Goal: Check status: Check status

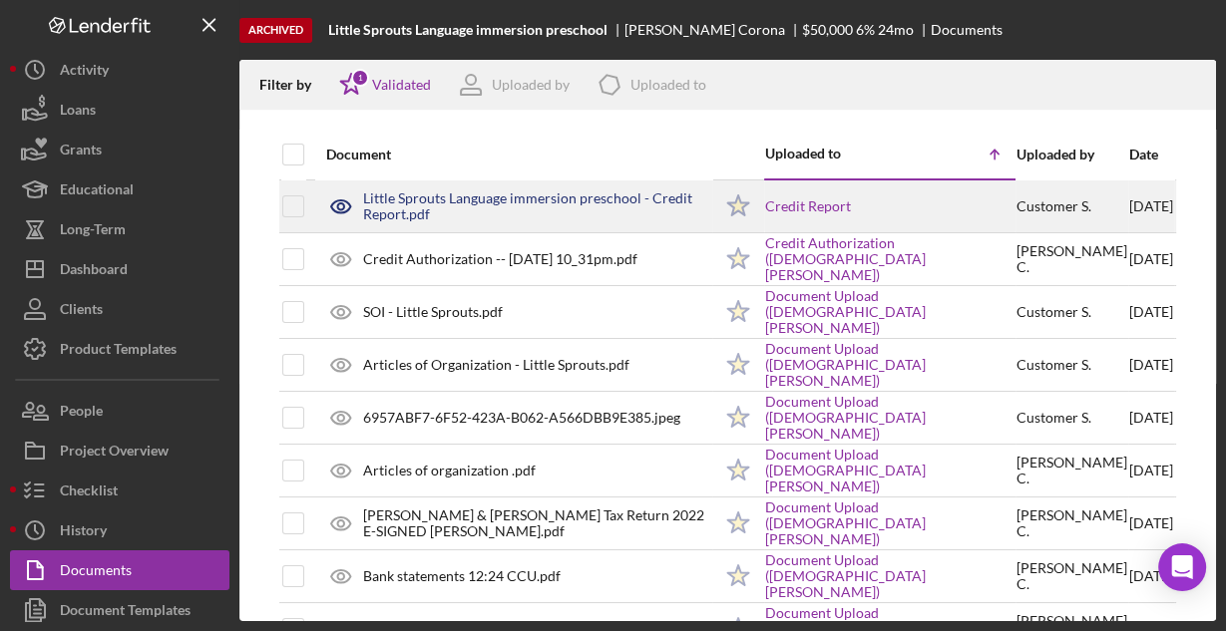
click at [456, 201] on div "Little Sprouts Language immersion preschool - Credit Report.pdf" at bounding box center [537, 206] width 348 height 32
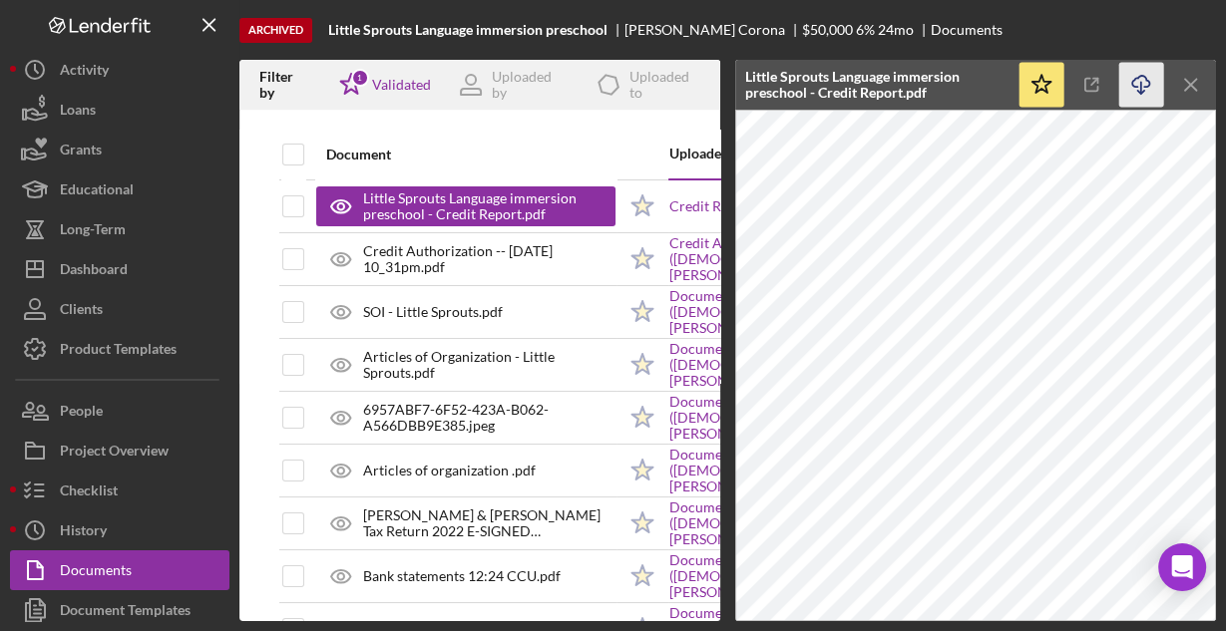
click at [1139, 83] on icon "Icon/Download" at bounding box center [1141, 85] width 45 height 45
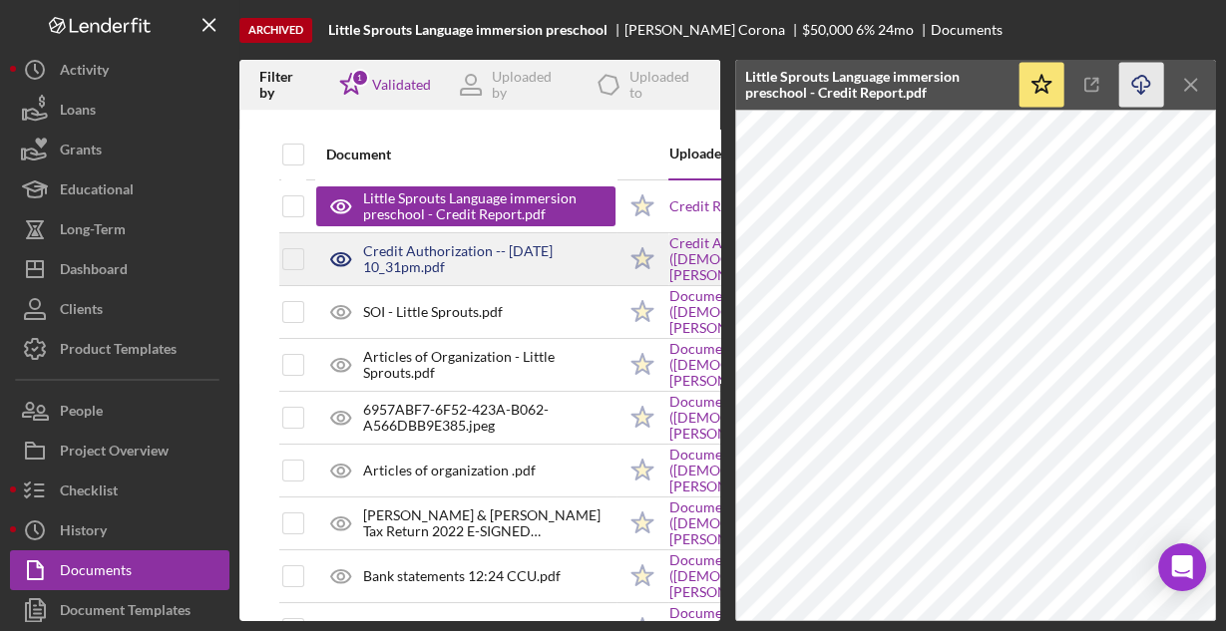
click at [422, 249] on div "Credit Authorization -- [DATE] 10_31pm.pdf" at bounding box center [489, 259] width 252 height 32
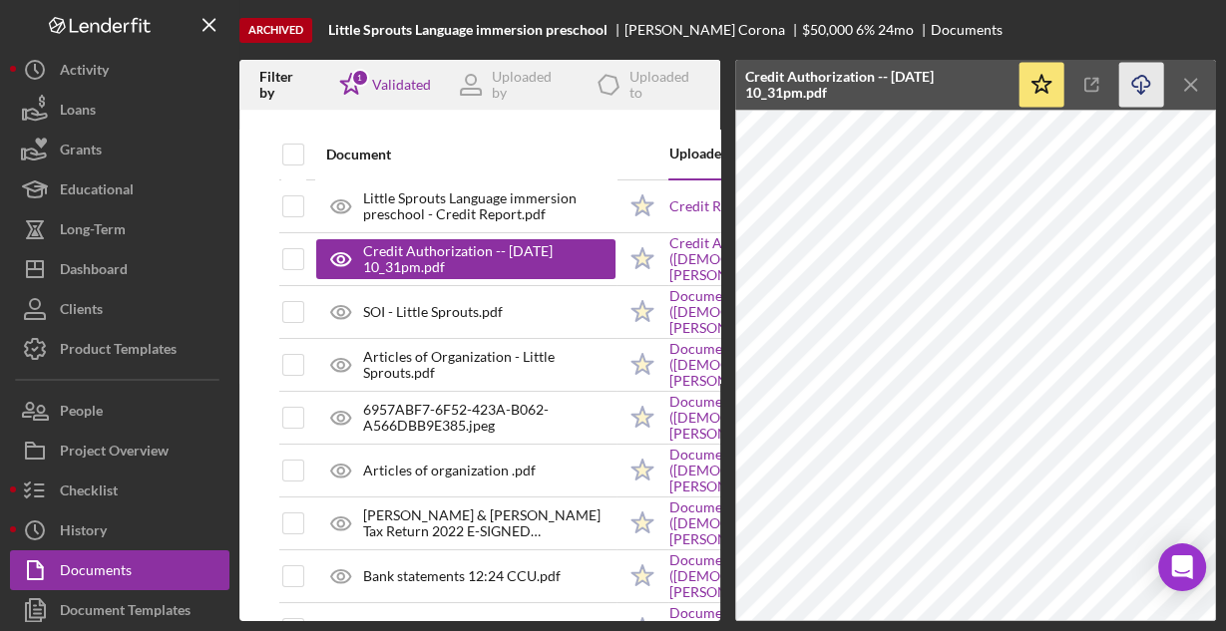
click at [1141, 84] on line "button" at bounding box center [1141, 87] width 0 height 11
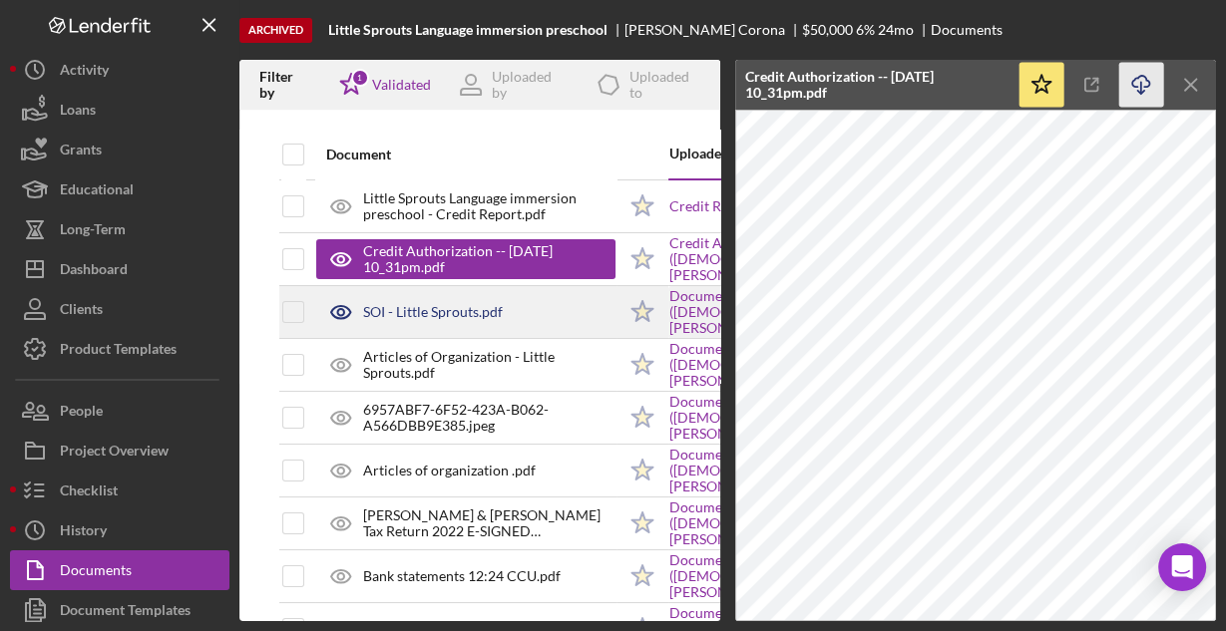
click at [518, 313] on div "SOI - Little Sprouts.pdf" at bounding box center [465, 312] width 299 height 50
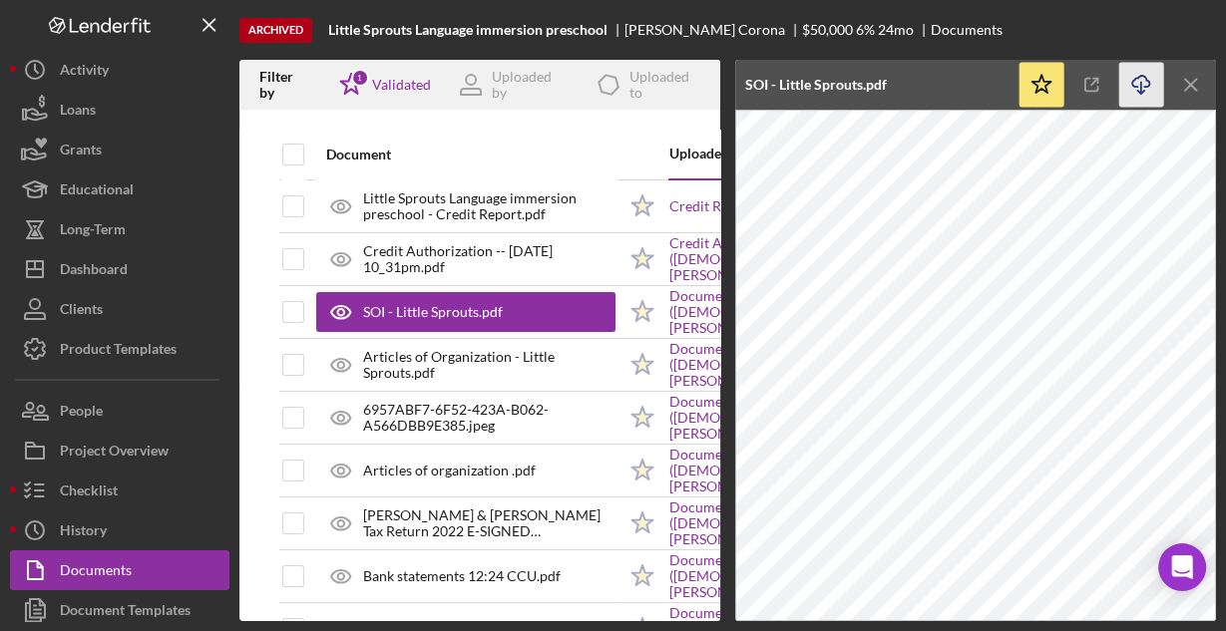
click at [1137, 91] on polyline "button" at bounding box center [1140, 92] width 7 height 3
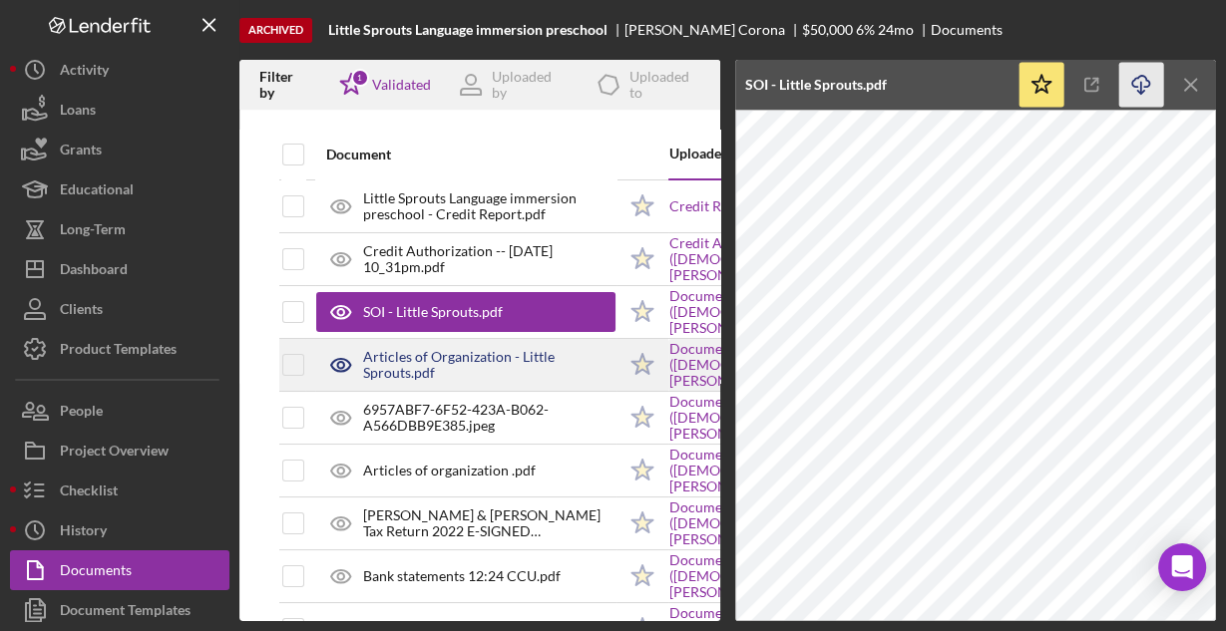
click at [385, 370] on div "Articles of Organization - Little Sprouts.pdf" at bounding box center [489, 365] width 252 height 32
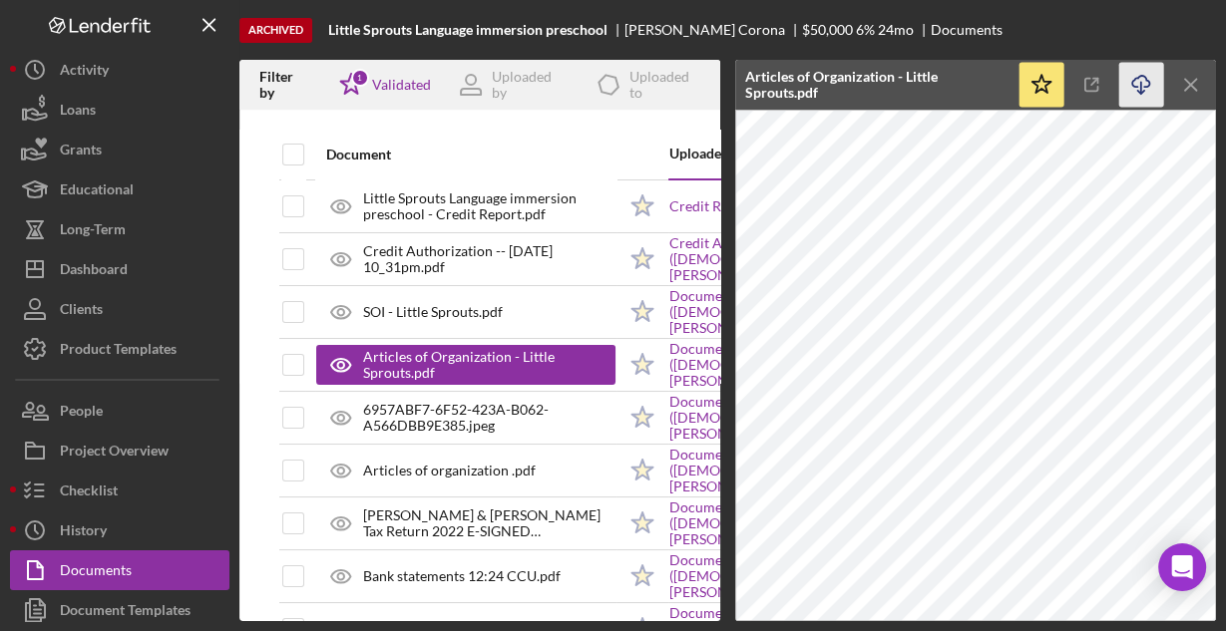
click at [1133, 81] on icon "Icon/Download" at bounding box center [1141, 85] width 45 height 45
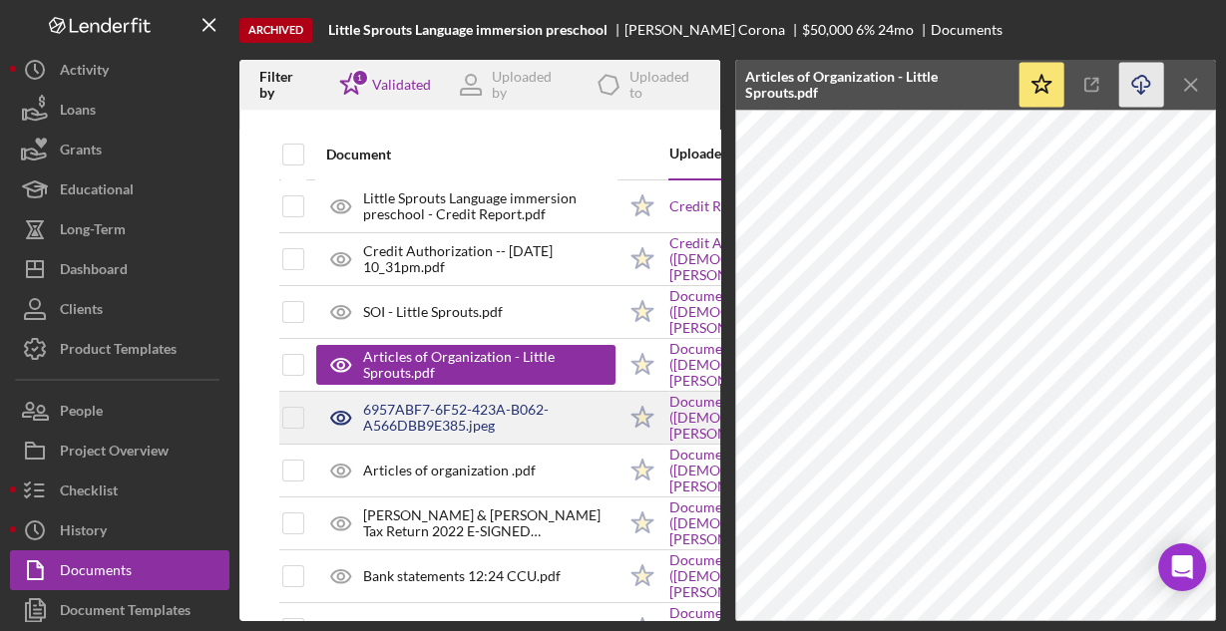
click at [507, 411] on div "6957ABF7-6F52-423A-B062-A566DBB9E385.jpeg" at bounding box center [489, 418] width 252 height 32
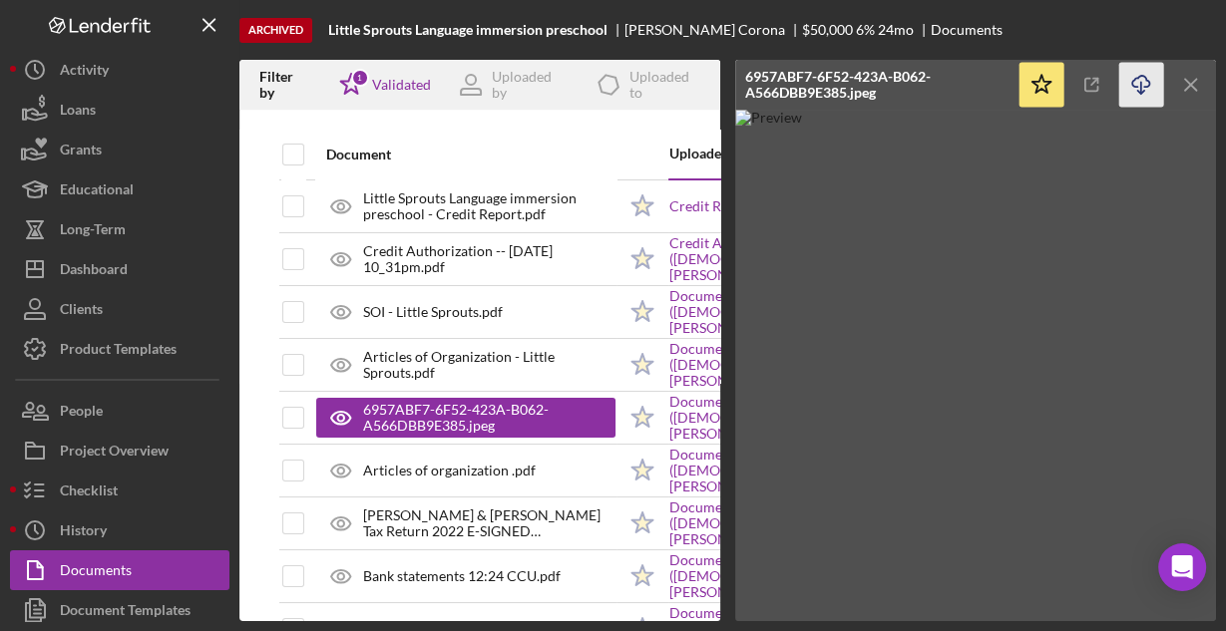
click at [1134, 87] on icon "button" at bounding box center [1140, 81] width 17 height 11
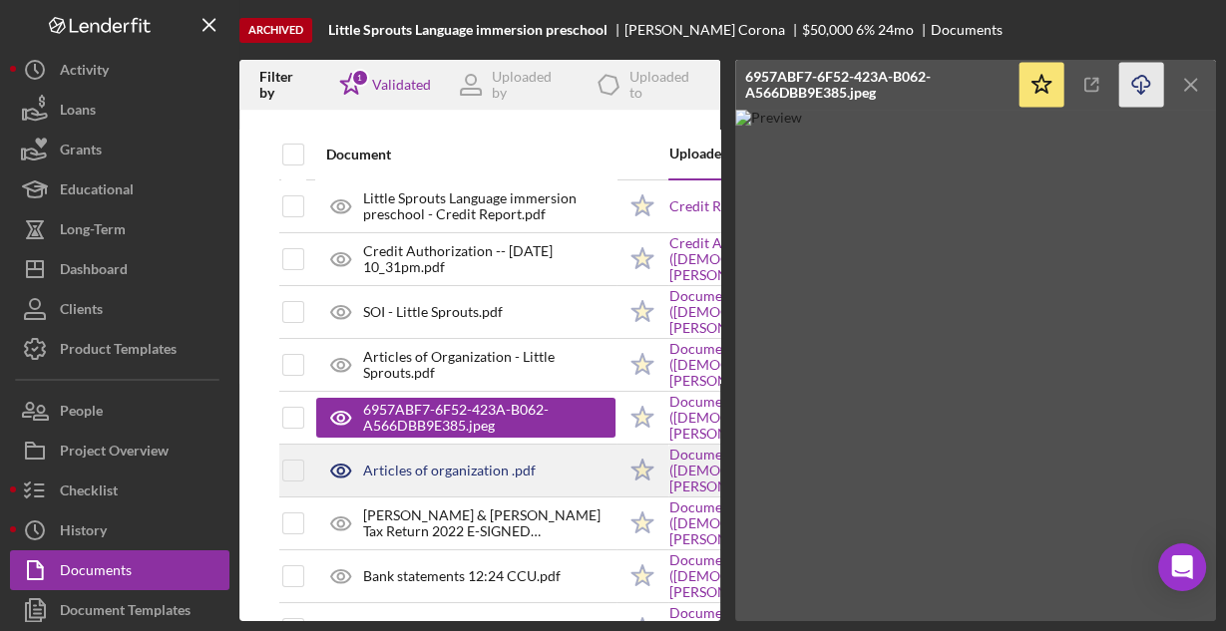
click at [447, 469] on div "Articles of organization .pdf" at bounding box center [449, 471] width 173 height 16
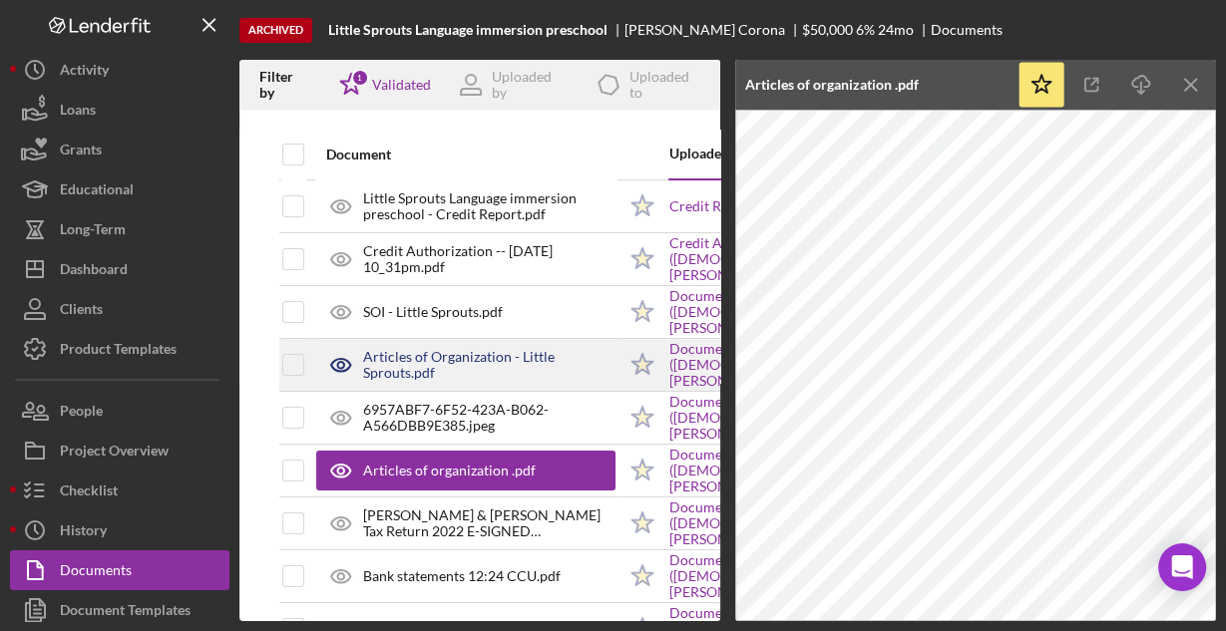
click at [444, 363] on div "Articles of Organization - Little Sprouts.pdf" at bounding box center [489, 365] width 252 height 32
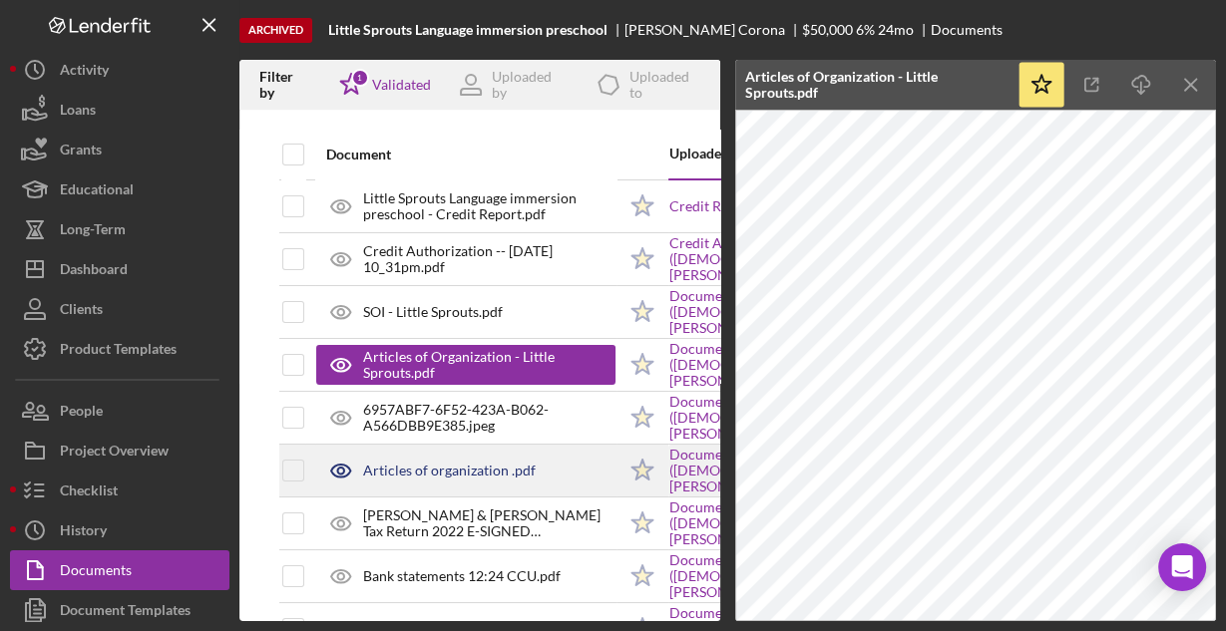
click at [455, 467] on div "Articles of organization .pdf" at bounding box center [449, 471] width 173 height 16
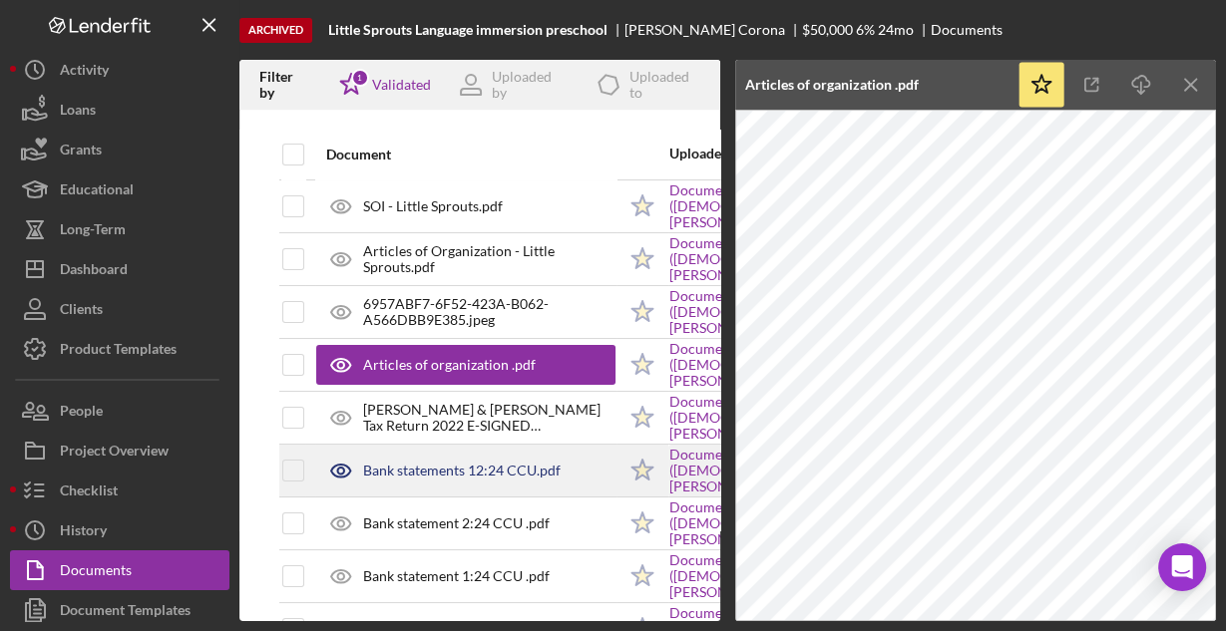
scroll to position [160, 0]
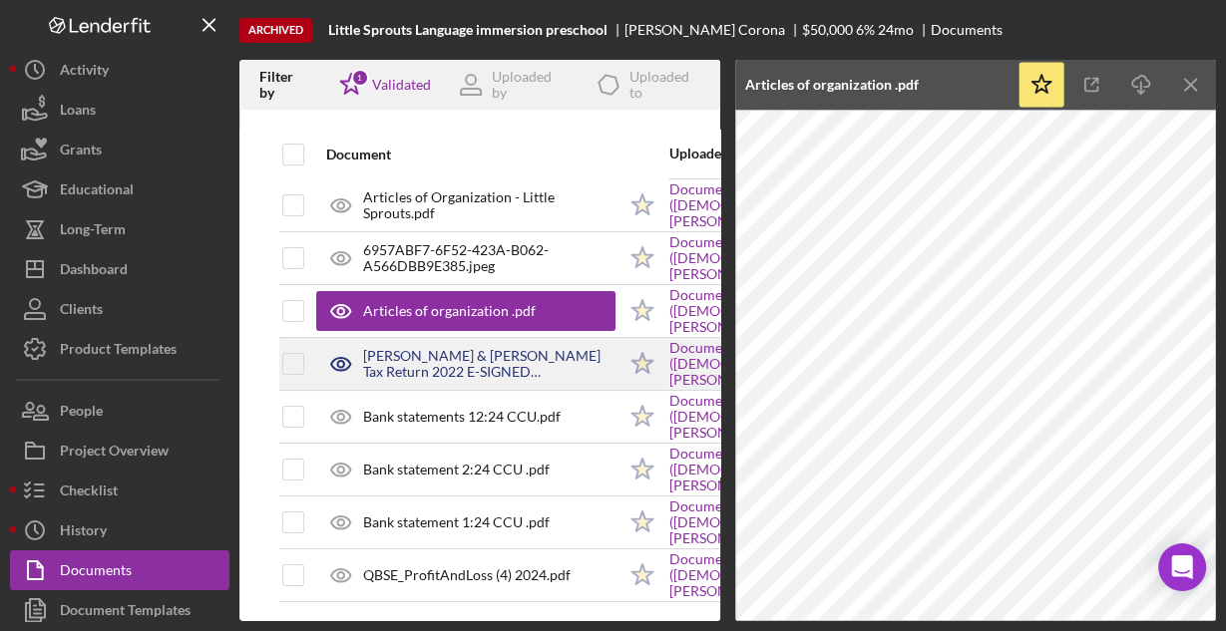
click at [447, 369] on div "[PERSON_NAME] & [PERSON_NAME] Tax Return 2022 E-SIGNED [PERSON_NAME].pdf" at bounding box center [489, 364] width 252 height 32
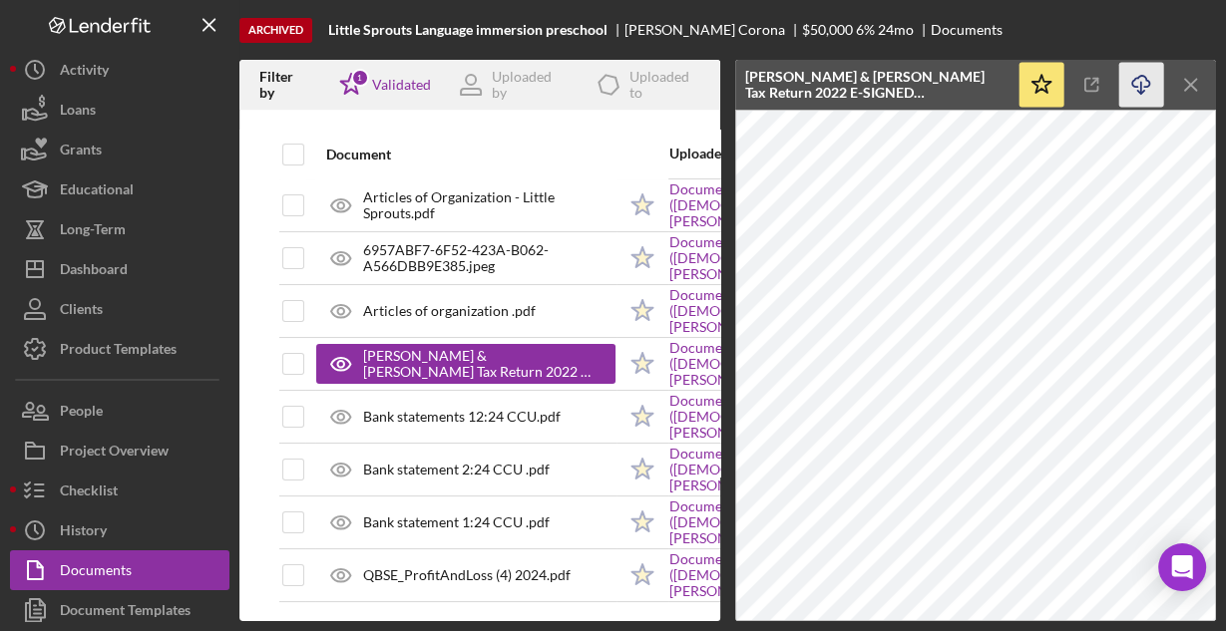
click at [1145, 85] on icon "Icon/Download" at bounding box center [1141, 85] width 45 height 45
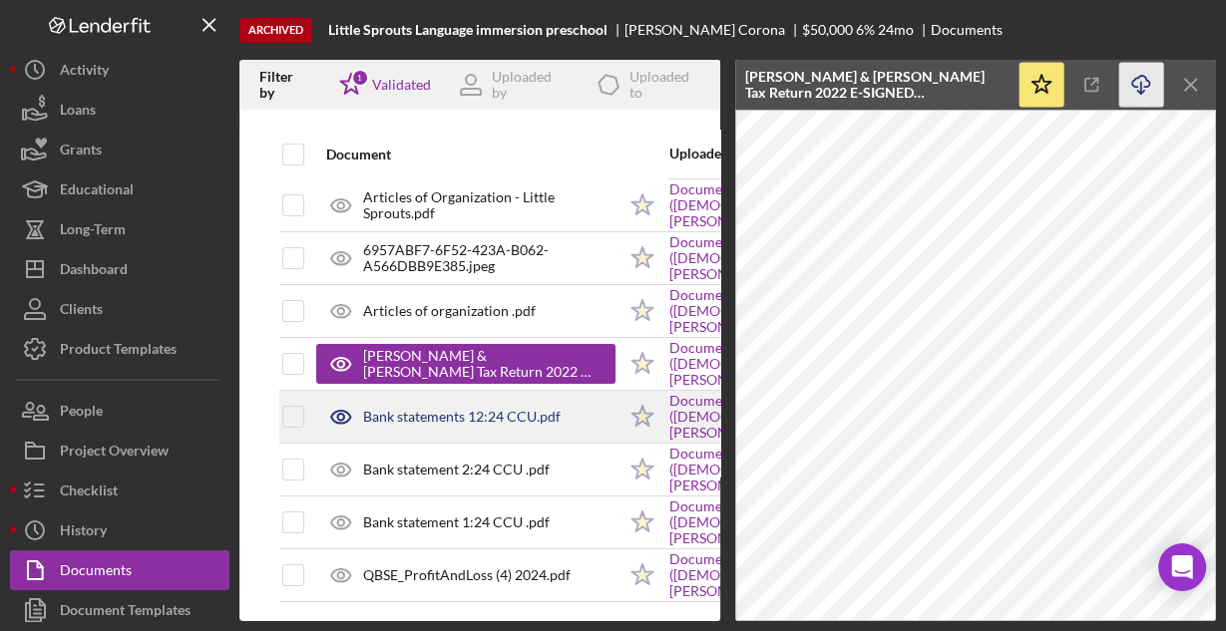
click at [431, 420] on div "Bank statements 12:24 CCU.pdf" at bounding box center [461, 417] width 197 height 16
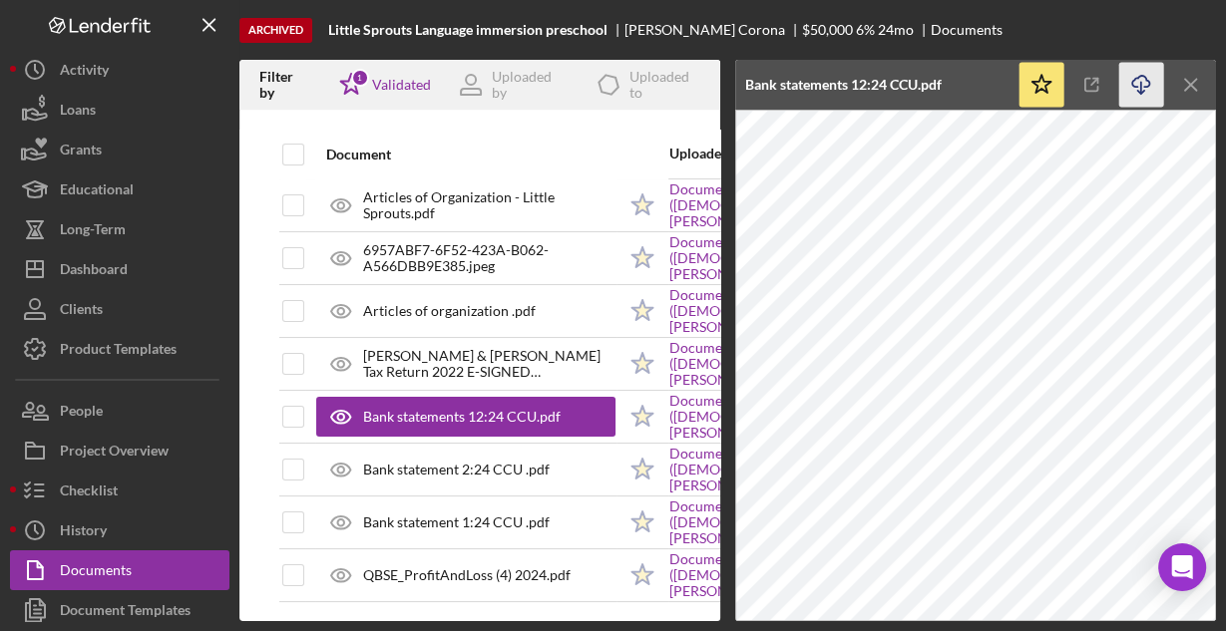
click at [1131, 87] on icon "Icon/Download" at bounding box center [1141, 85] width 45 height 45
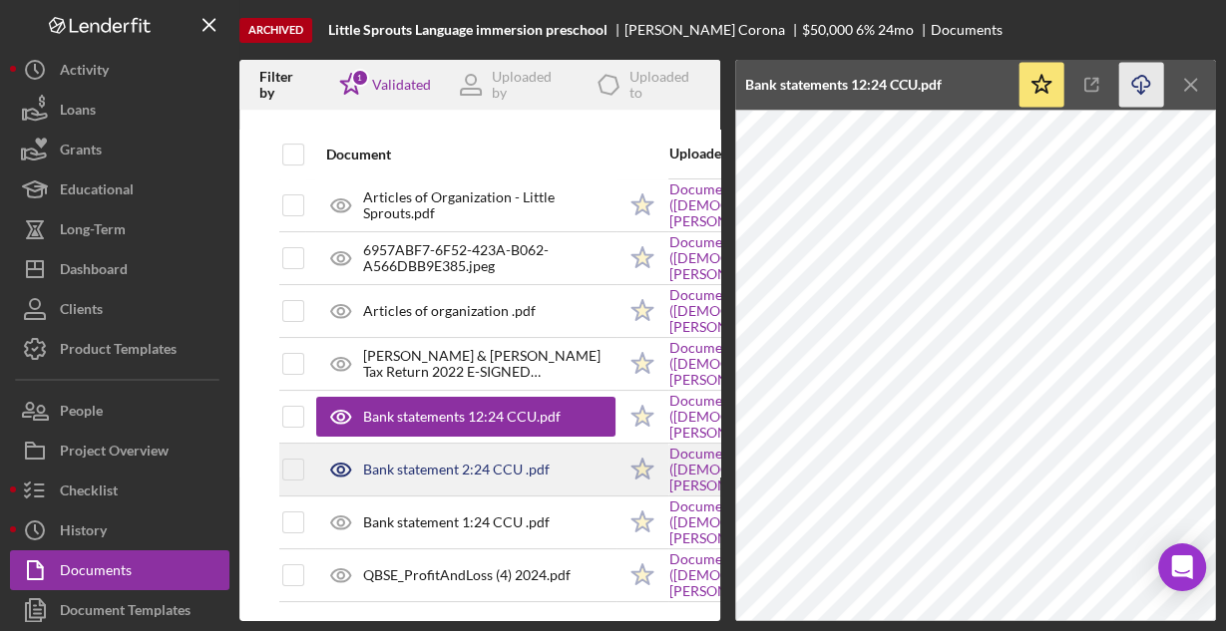
click at [523, 454] on div "Bank statement 2:24 CCU .pdf" at bounding box center [465, 470] width 299 height 50
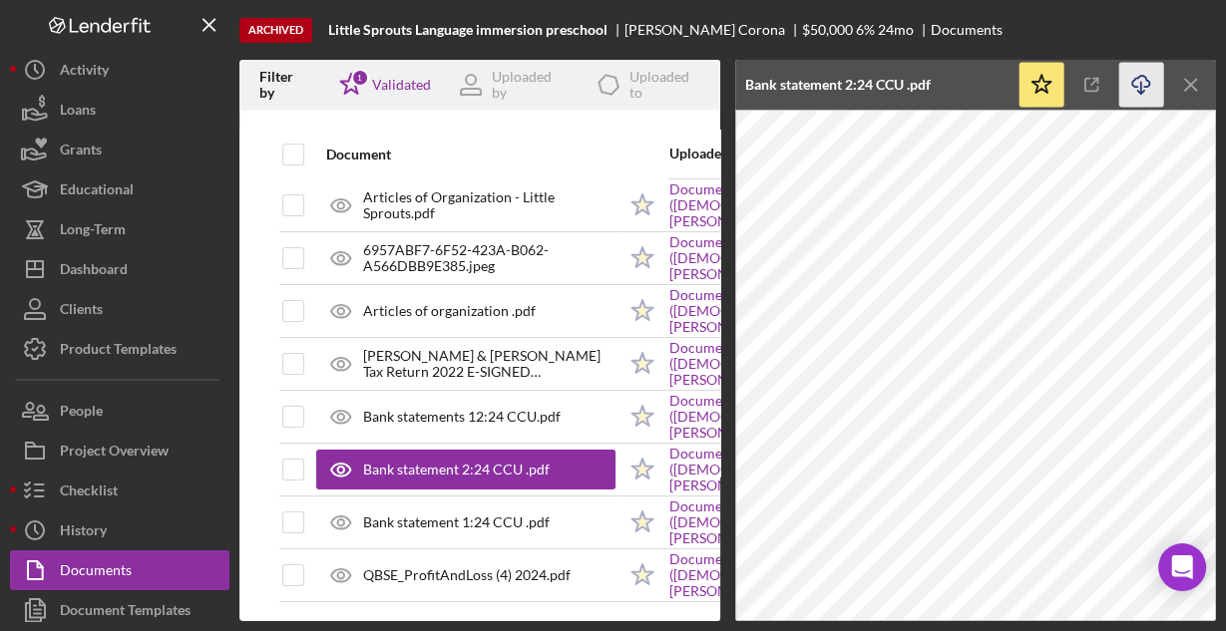
click at [1134, 84] on icon "Icon/Download" at bounding box center [1141, 85] width 45 height 45
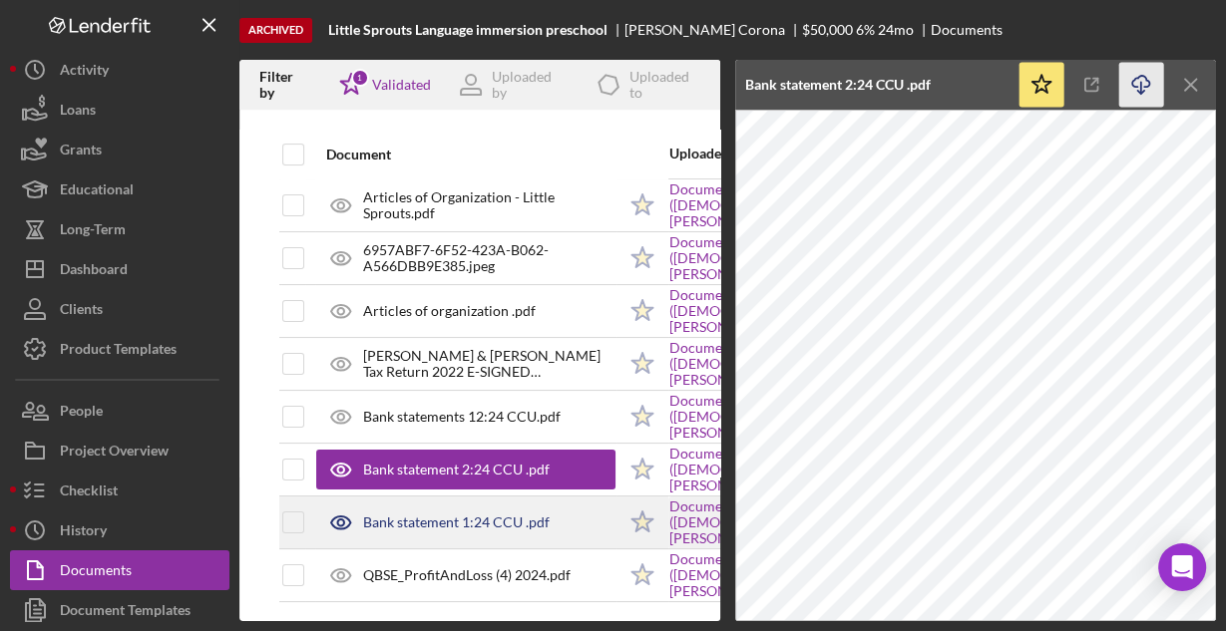
click at [528, 515] on div "Bank statement 1:24 CCU .pdf" at bounding box center [456, 523] width 186 height 16
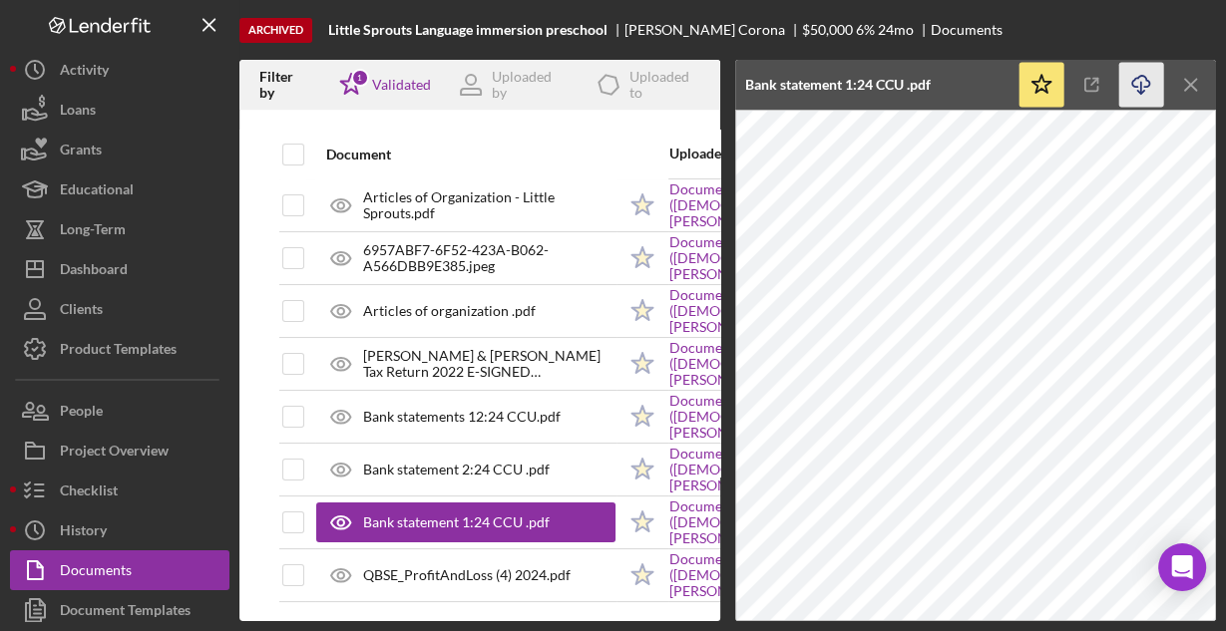
click at [1130, 92] on icon "Icon/Download" at bounding box center [1141, 85] width 45 height 45
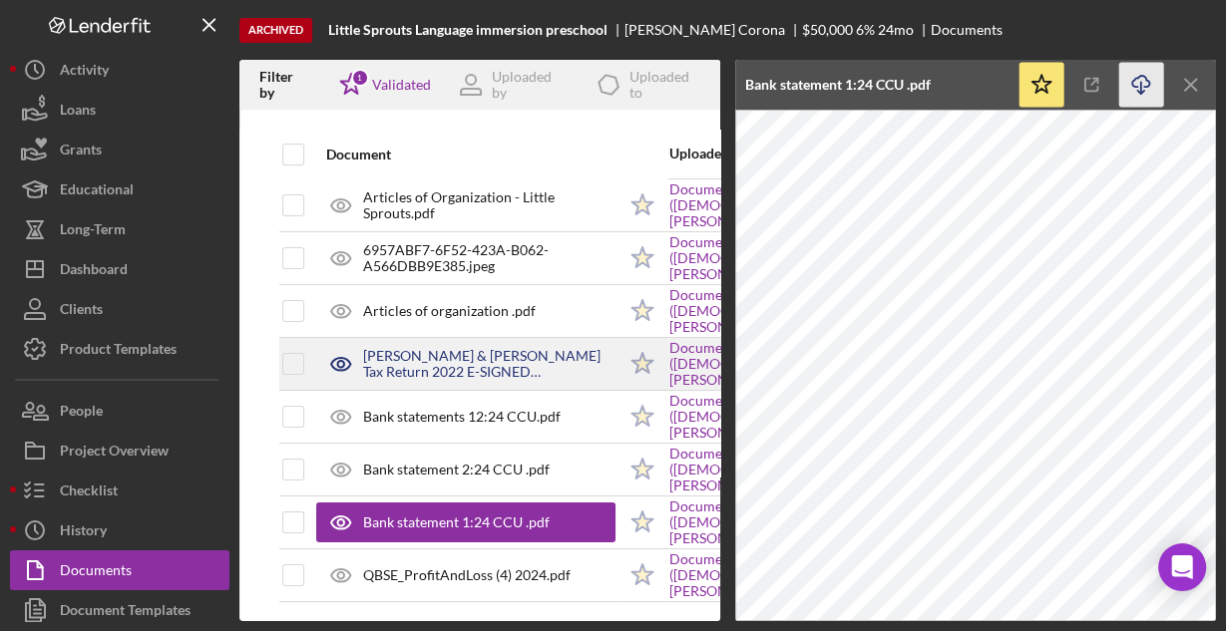
scroll to position [169, 0]
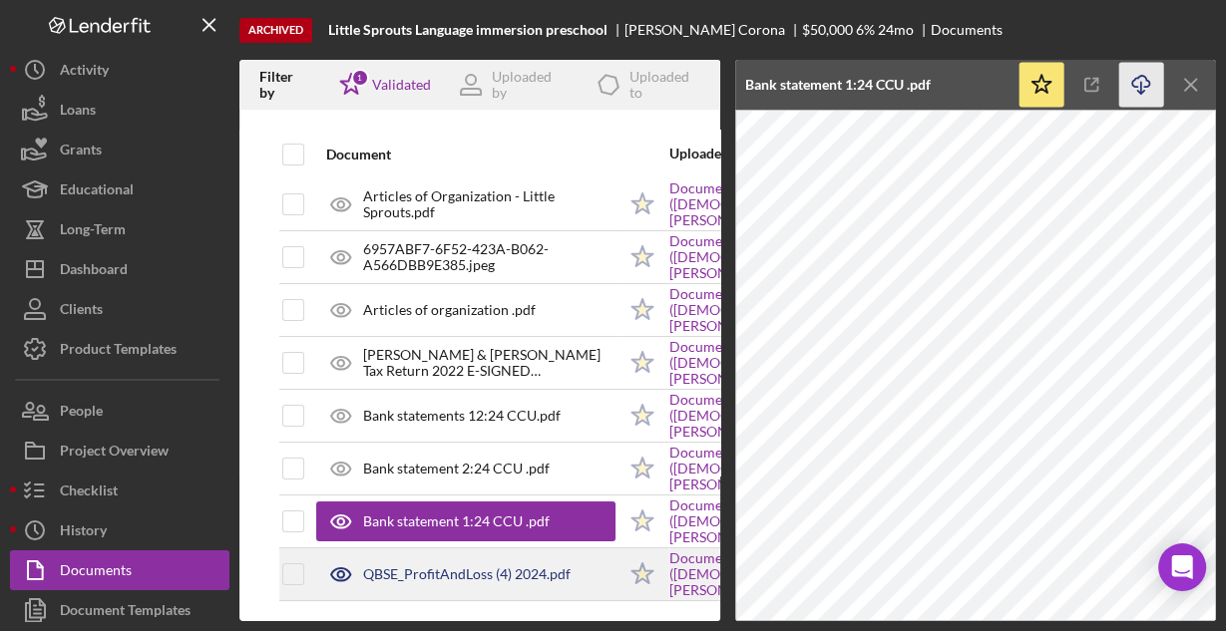
click at [488, 566] on div "QBSE_ProfitAndLoss (4) 2024.pdf" at bounding box center [466, 574] width 207 height 16
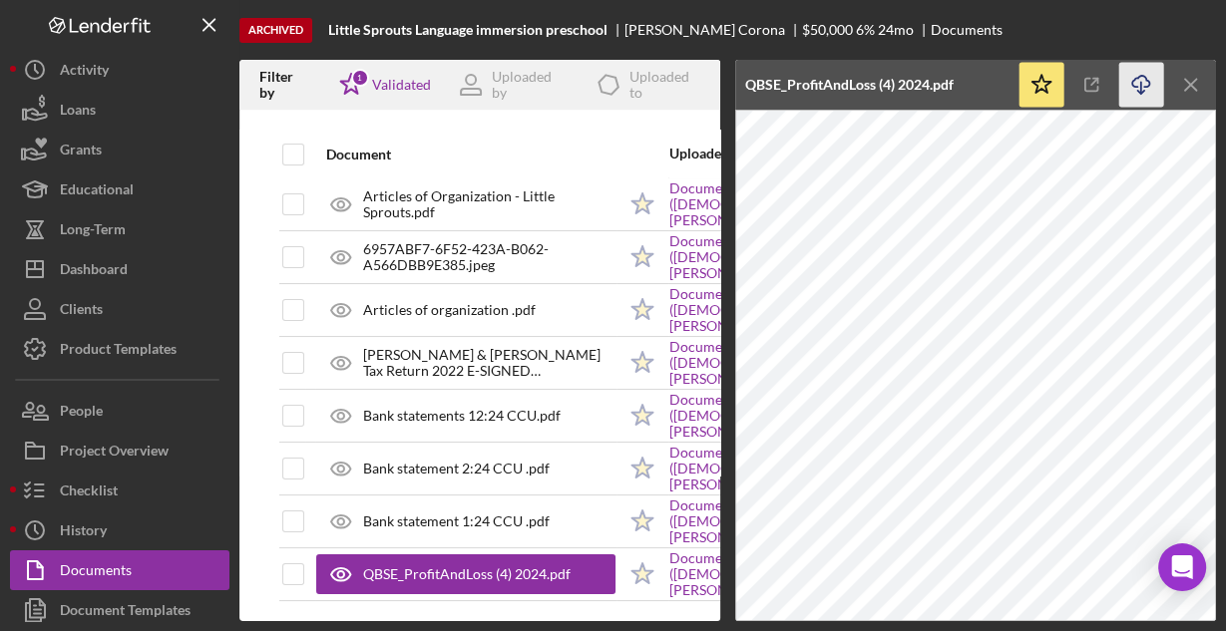
click at [1135, 83] on icon "Icon/Download" at bounding box center [1141, 85] width 45 height 45
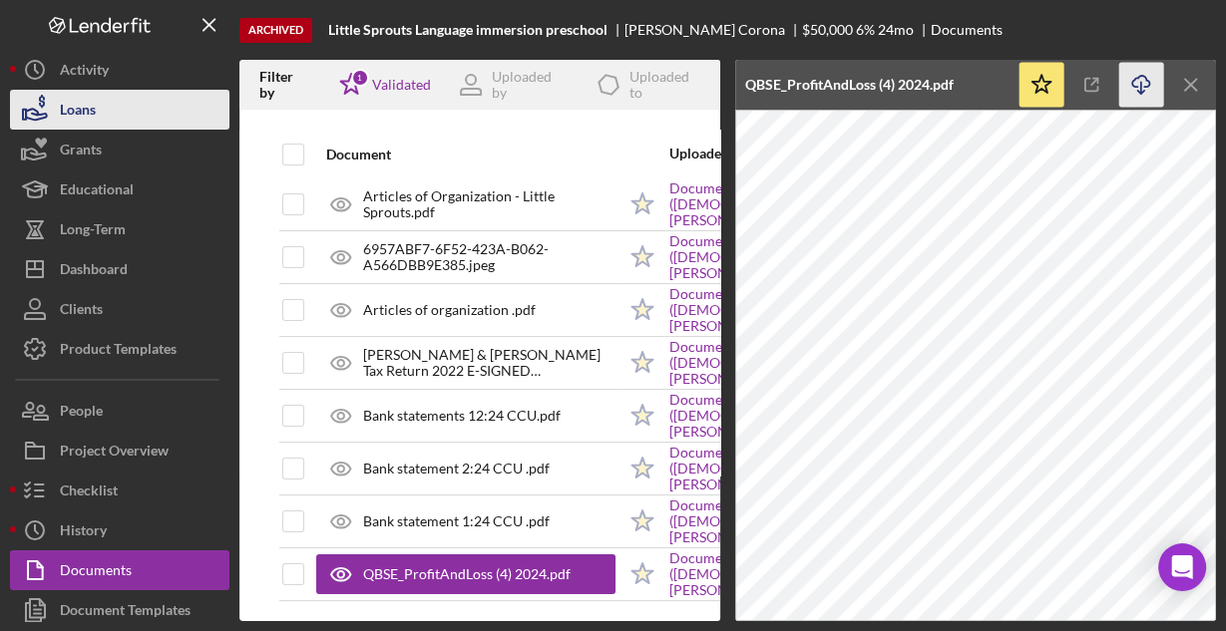
click at [102, 105] on button "Loans" at bounding box center [119, 110] width 219 height 40
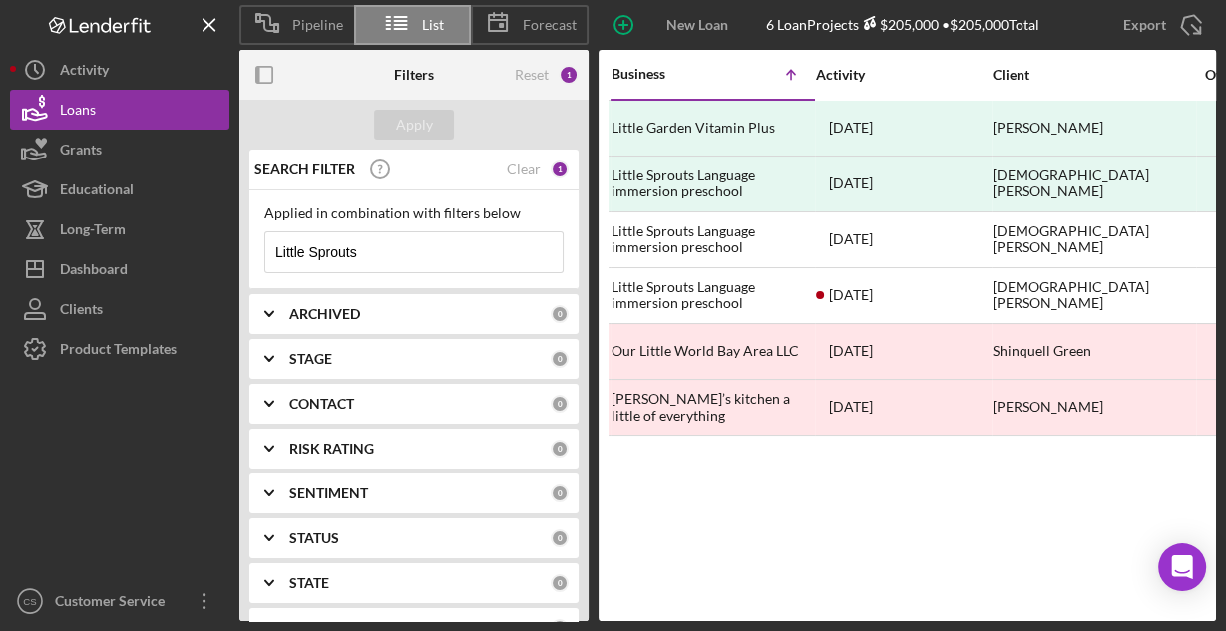
click at [376, 247] on input "Little Sprouts" at bounding box center [413, 252] width 297 height 40
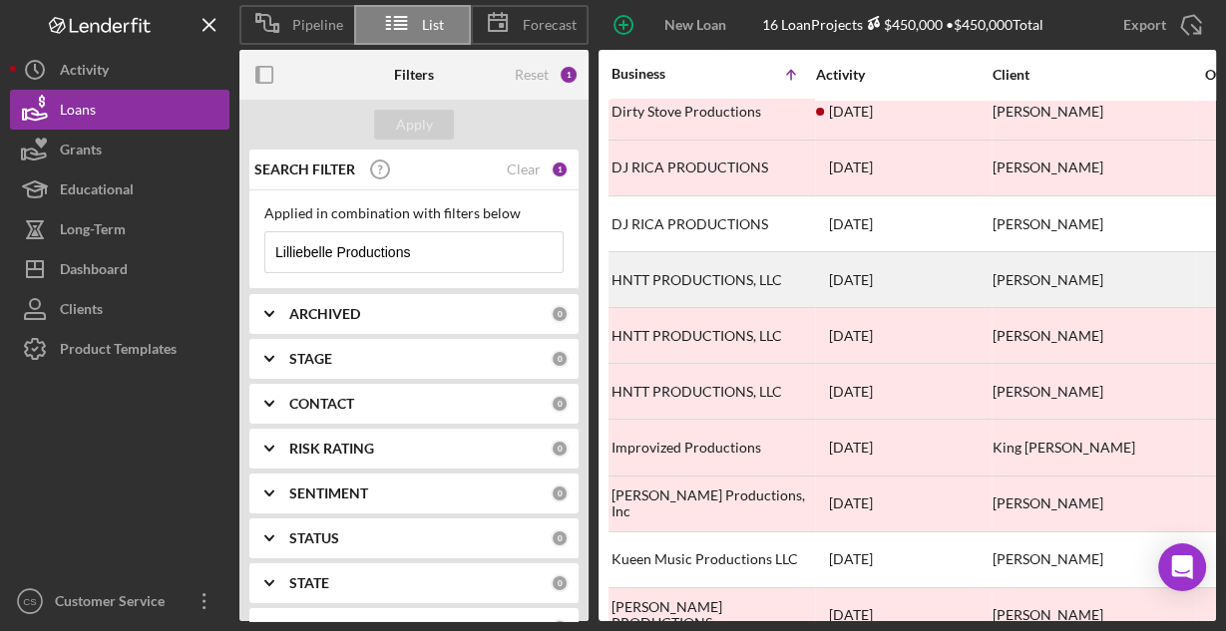
scroll to position [383, 0]
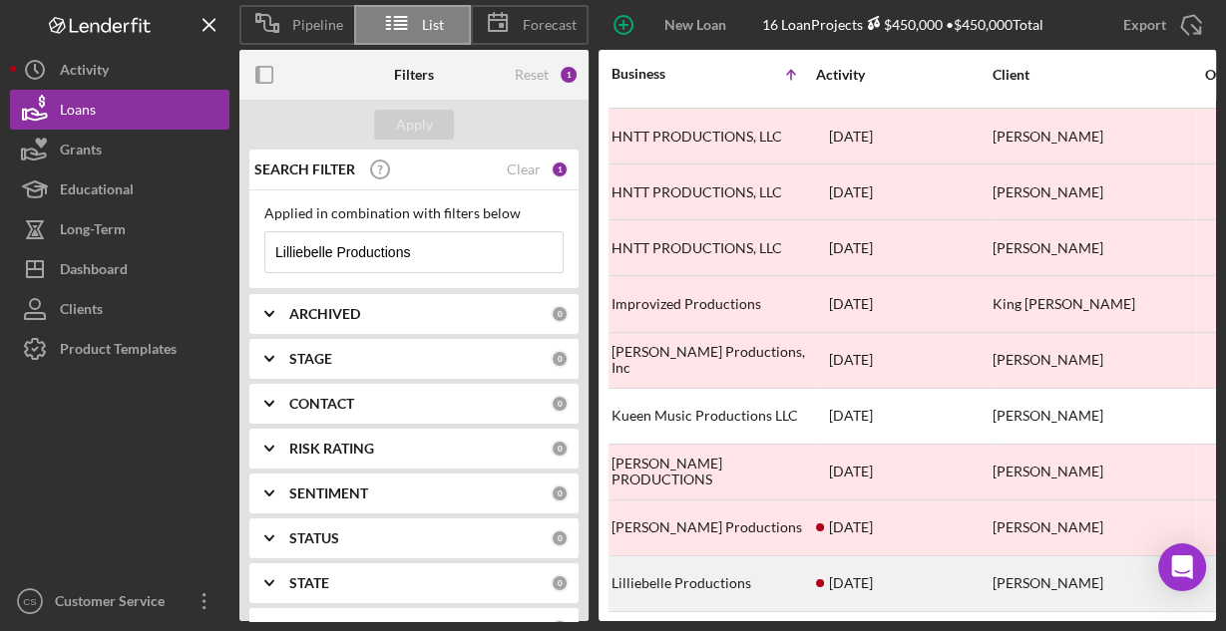
type input "Lilliebelle Productions"
click at [739, 566] on div "Lilliebelle Productions" at bounding box center [710, 583] width 199 height 53
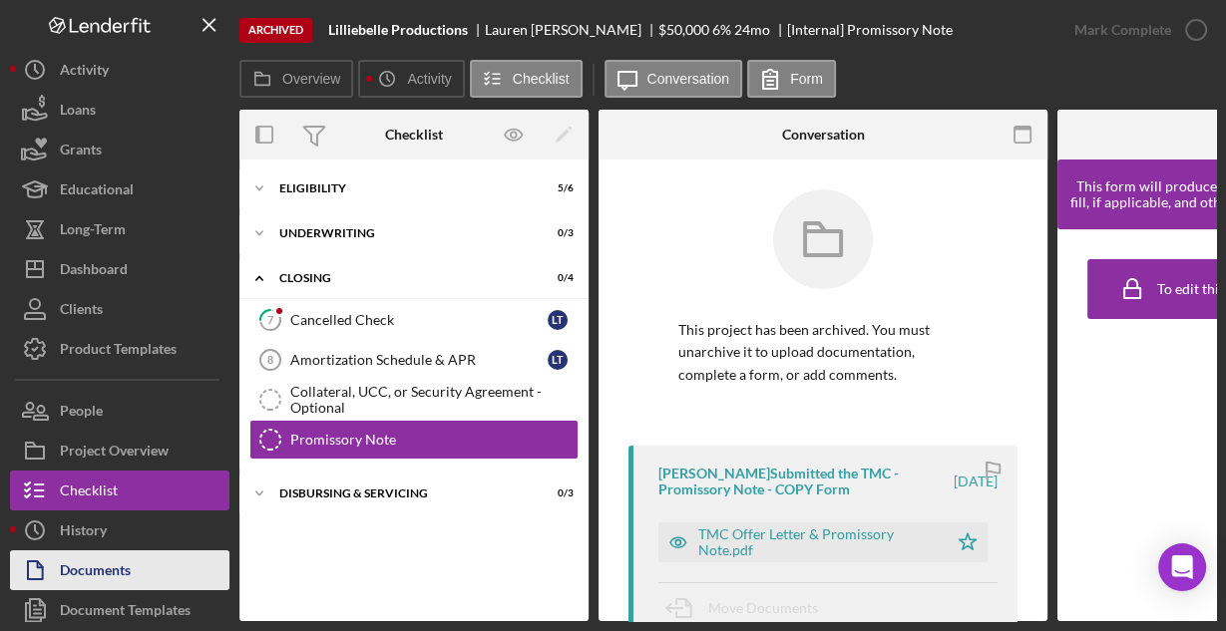
click at [113, 558] on div "Documents" at bounding box center [95, 572] width 71 height 45
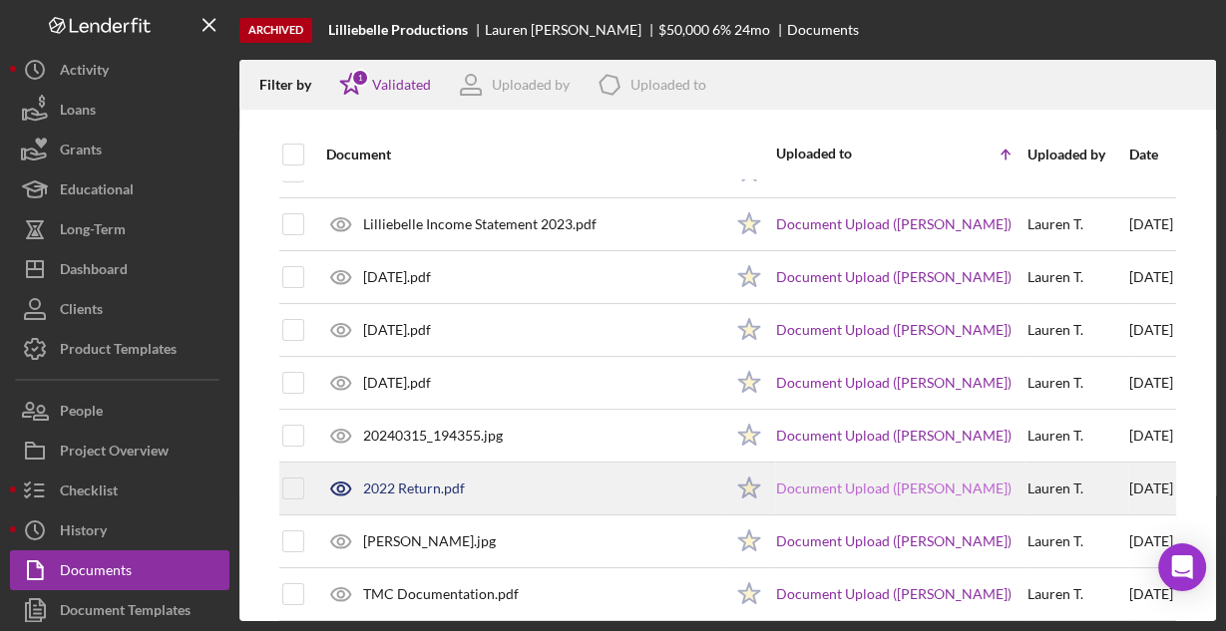
scroll to position [157, 0]
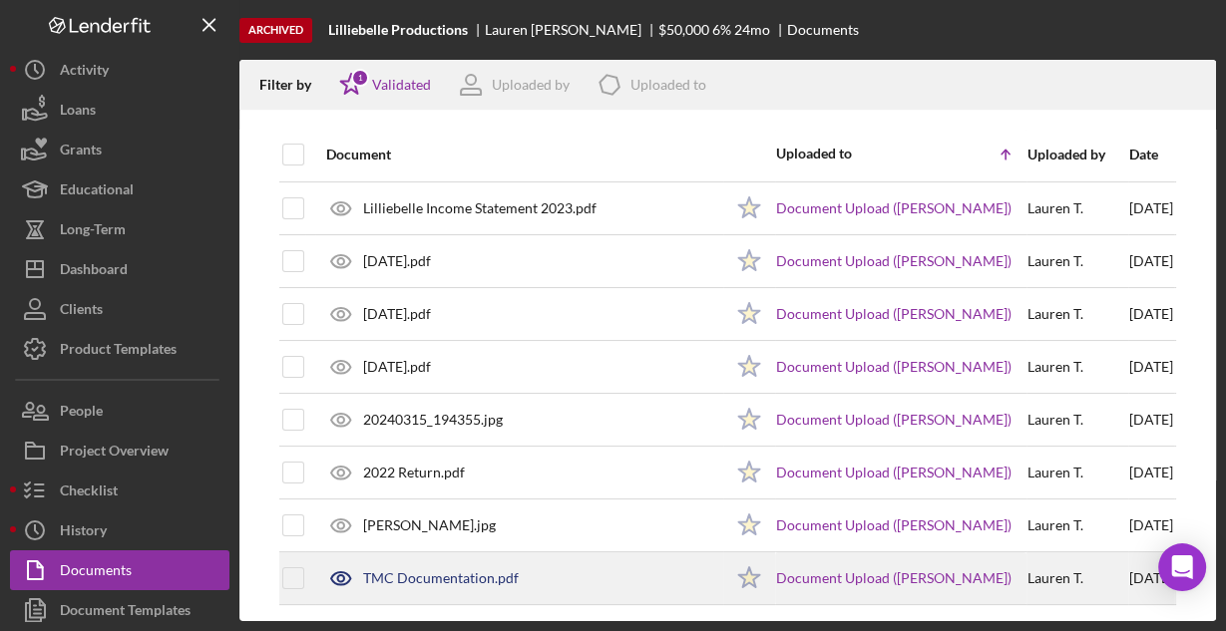
click at [461, 570] on div "TMC Documentation.pdf" at bounding box center [441, 578] width 156 height 16
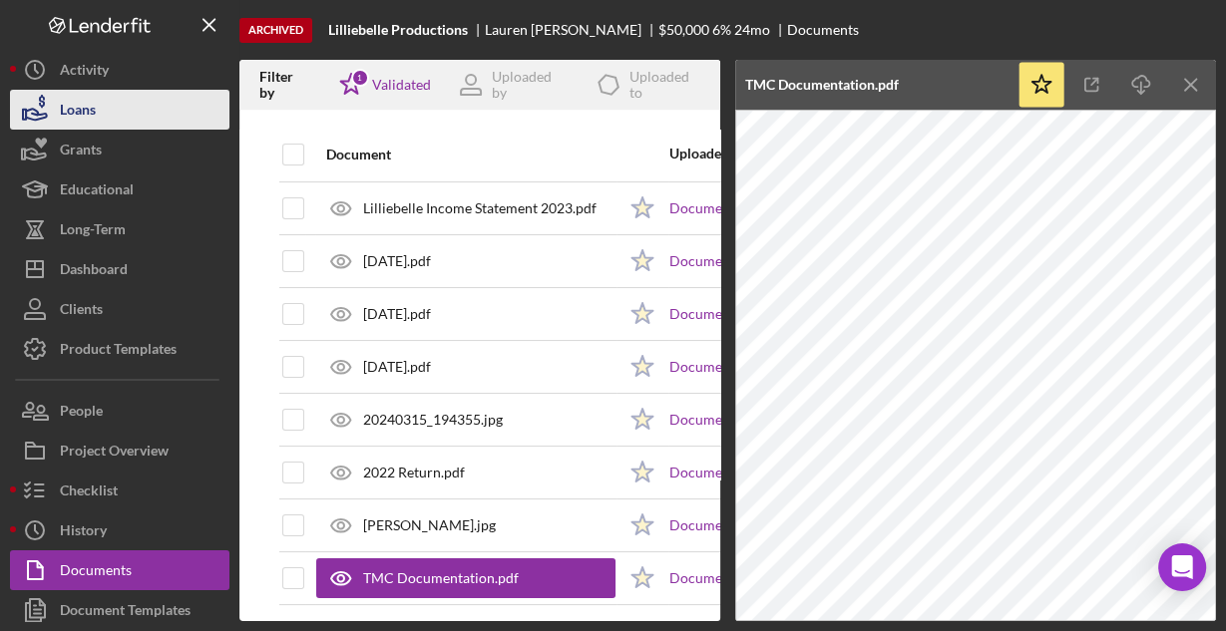
click at [104, 103] on button "Loans" at bounding box center [119, 110] width 219 height 40
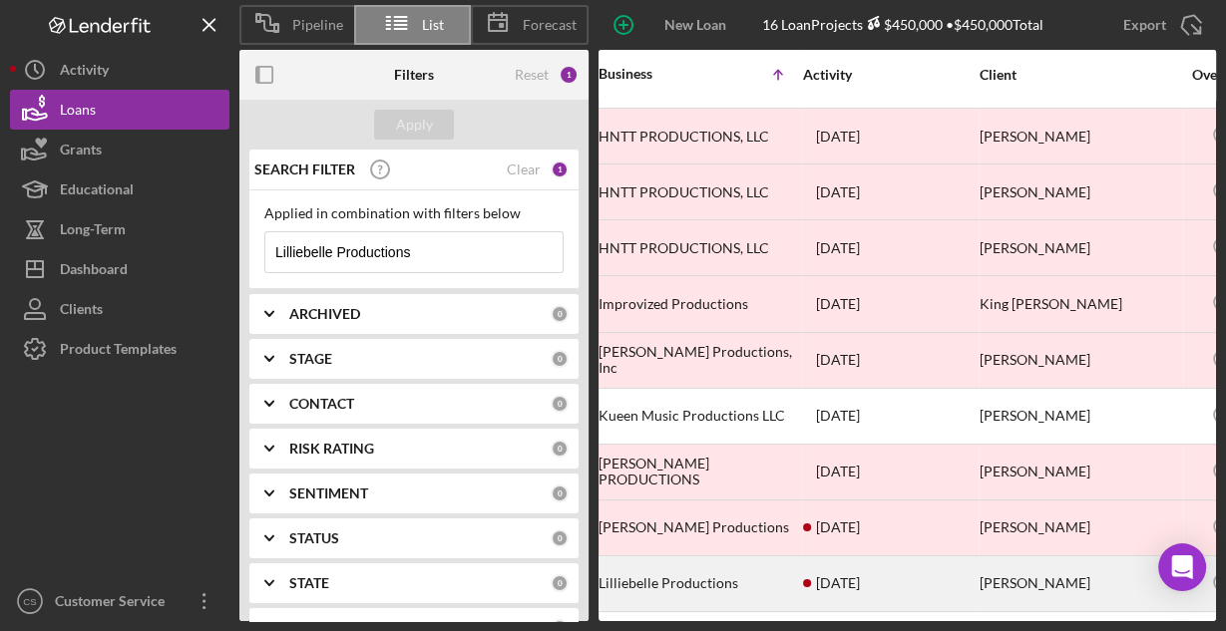
scroll to position [383, 10]
click at [694, 557] on div "Lilliebelle Productions" at bounding box center [700, 583] width 199 height 53
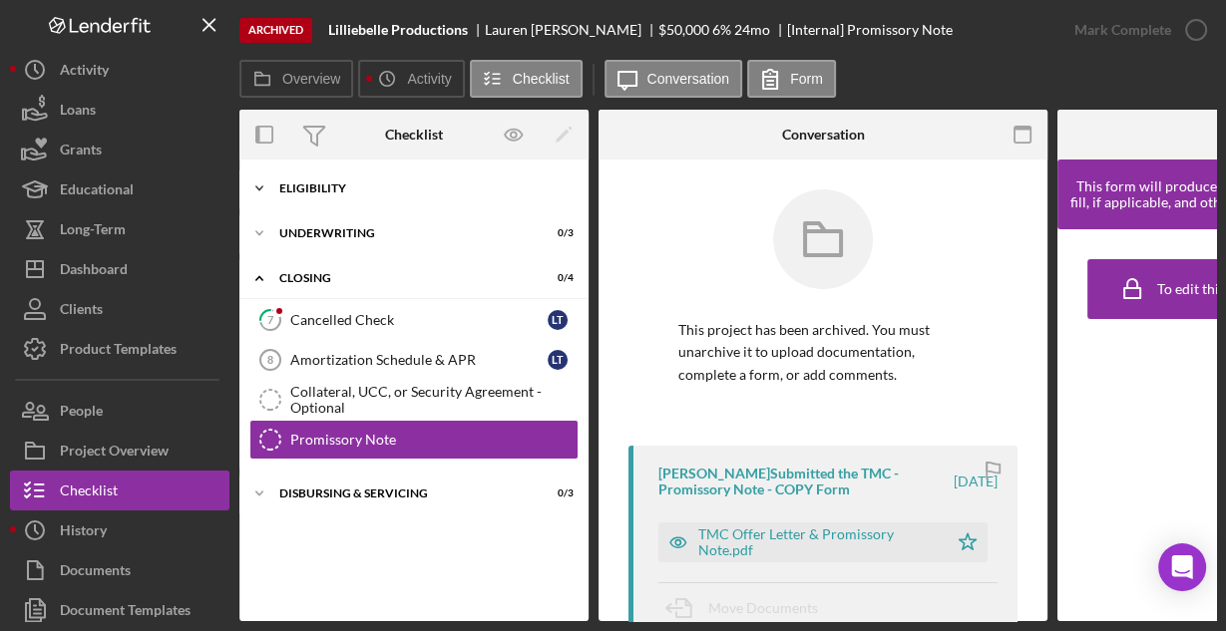
click at [319, 182] on div "Eligibility" at bounding box center [421, 188] width 284 height 12
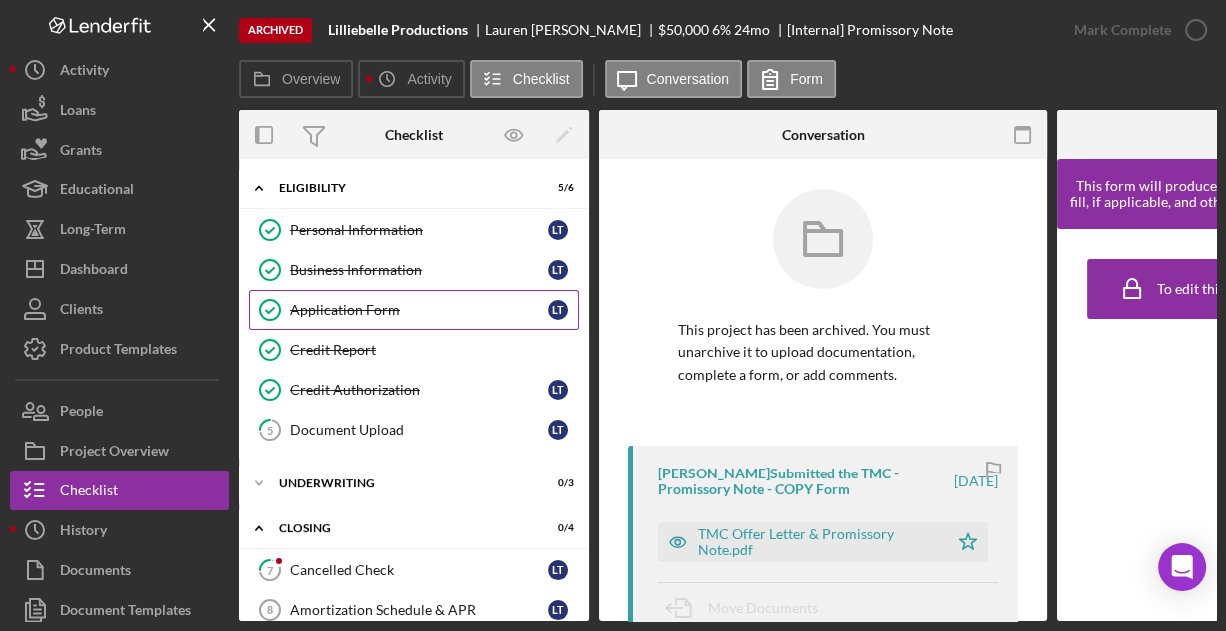
click at [344, 302] on div "Application Form" at bounding box center [418, 310] width 257 height 16
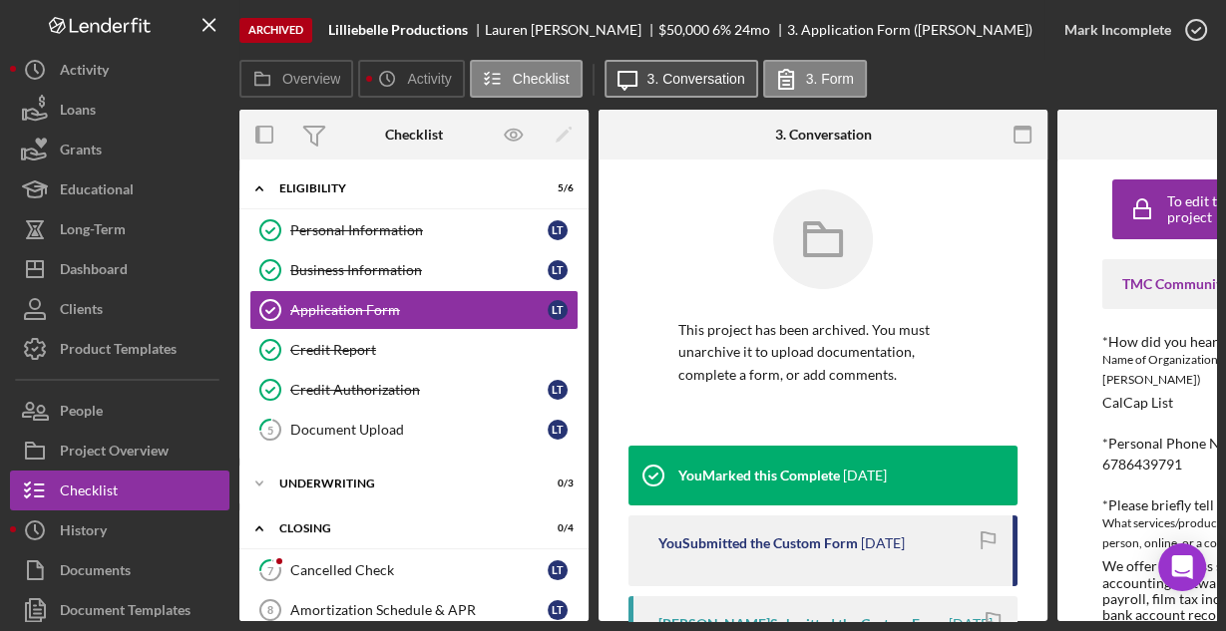
click at [713, 88] on button "Icon/Message 3. Conversation" at bounding box center [681, 79] width 154 height 38
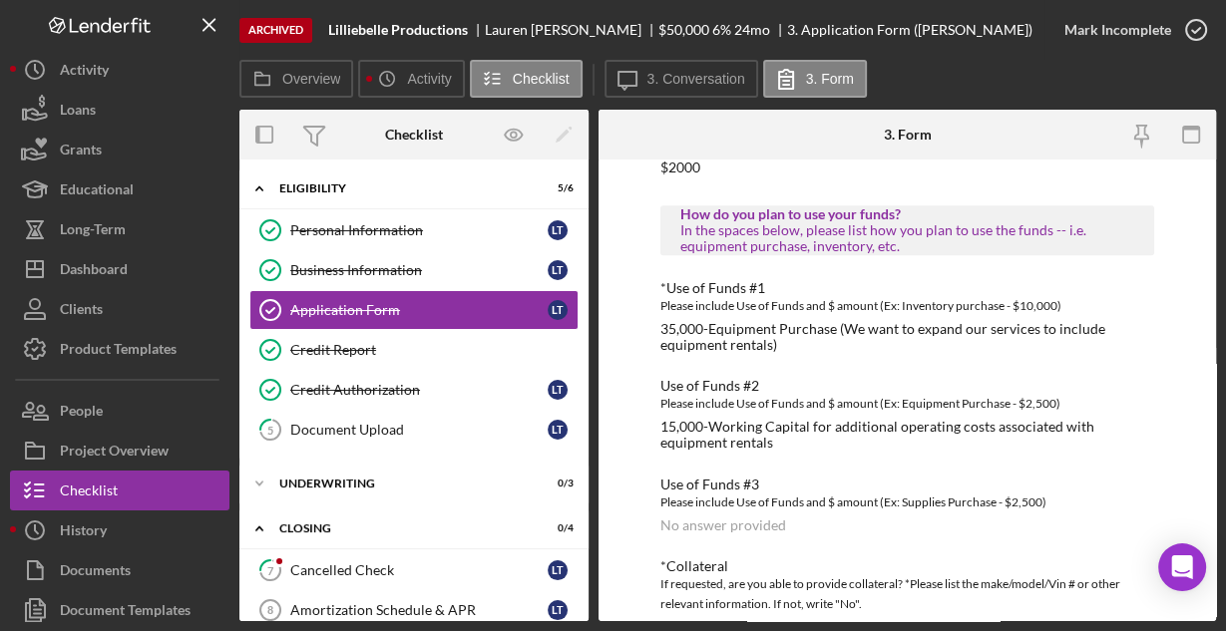
scroll to position [1107, 0]
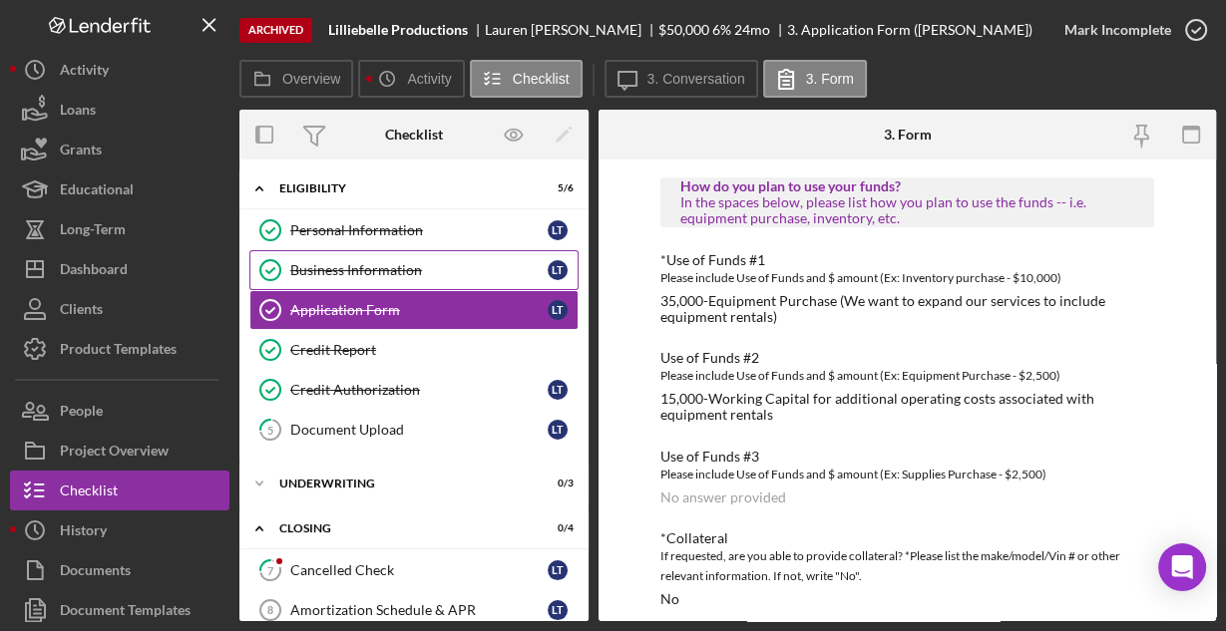
click at [354, 264] on div "Business Information" at bounding box center [418, 270] width 257 height 16
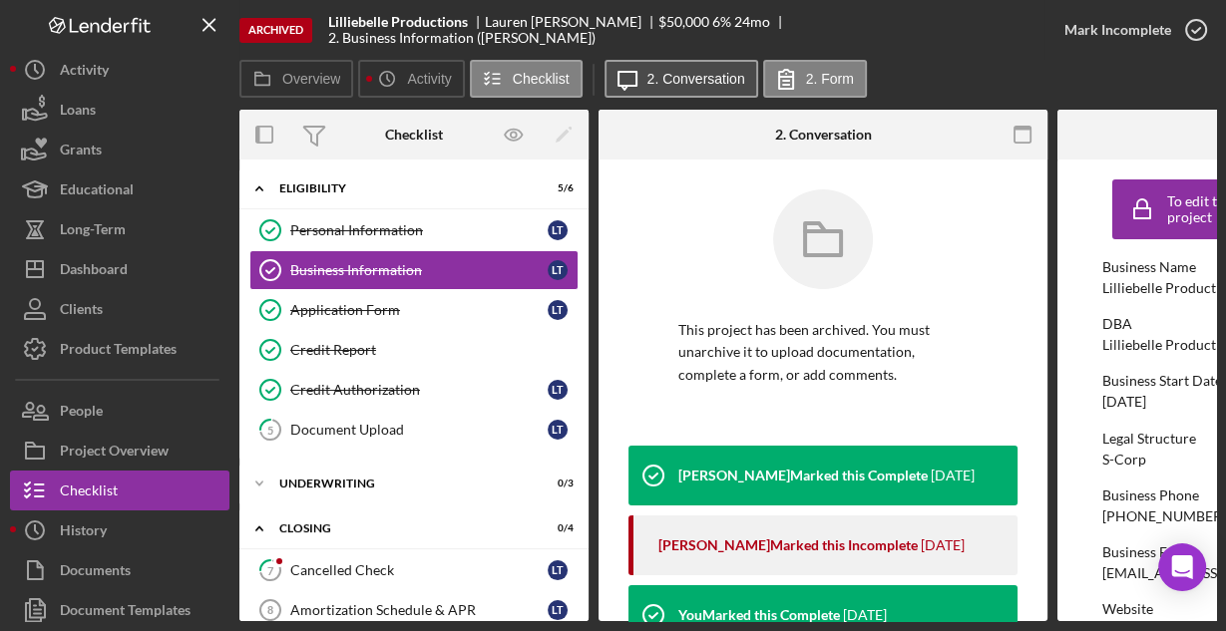
click at [707, 82] on label "2. Conversation" at bounding box center [696, 79] width 98 height 16
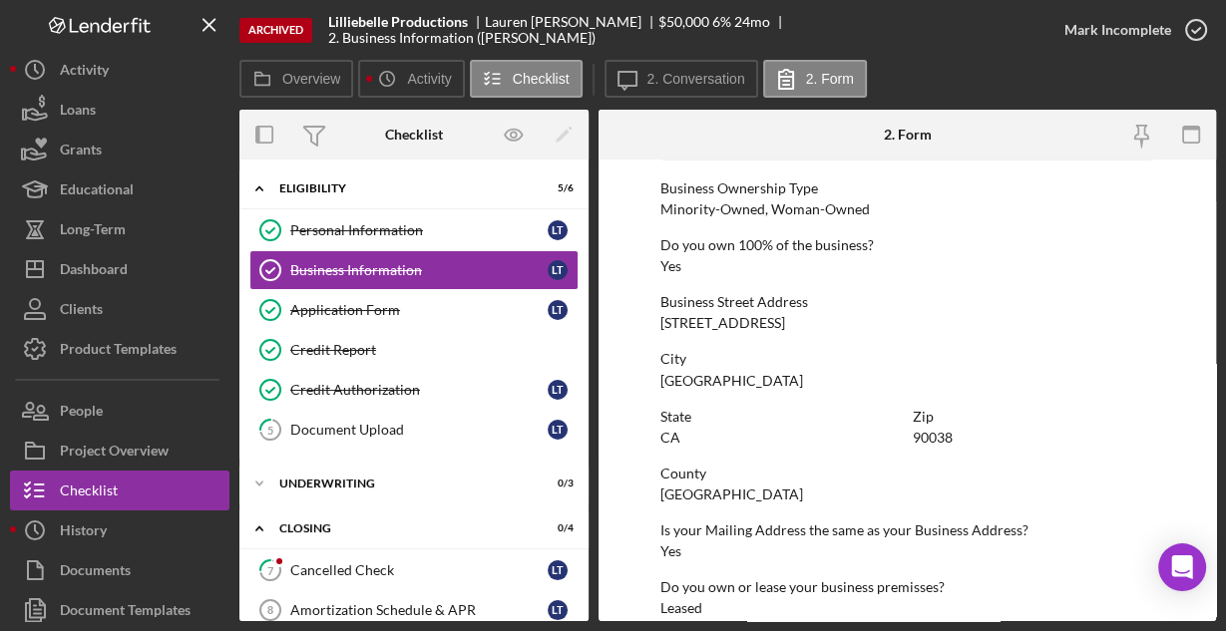
scroll to position [1042, 0]
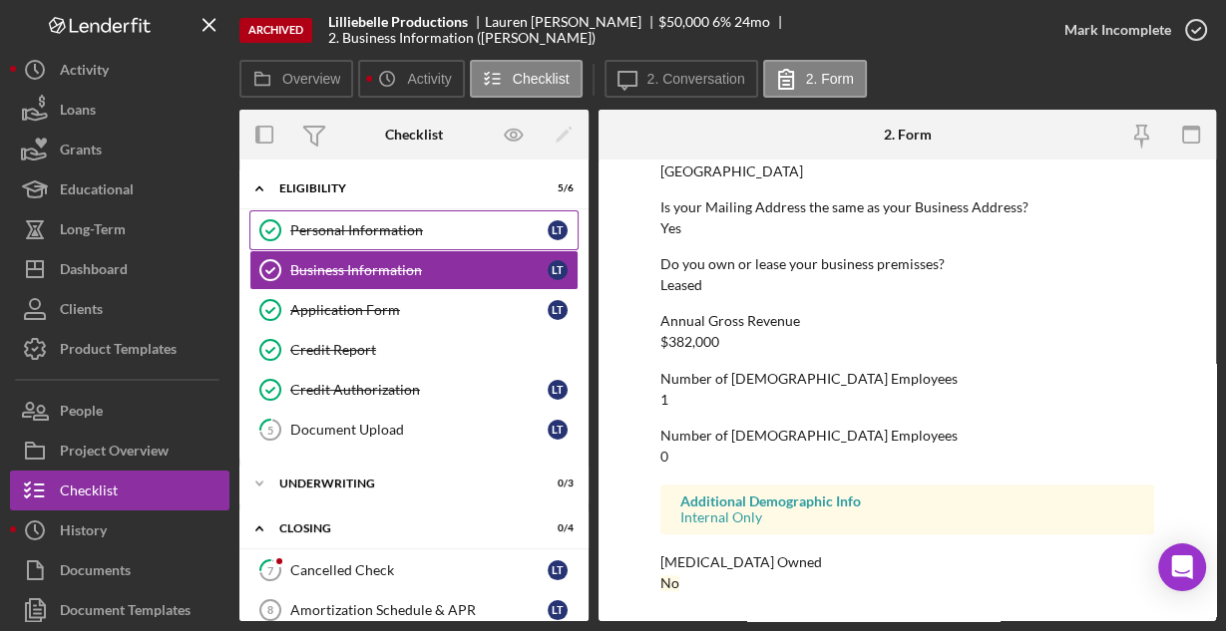
click at [335, 230] on div "Personal Information" at bounding box center [418, 230] width 257 height 16
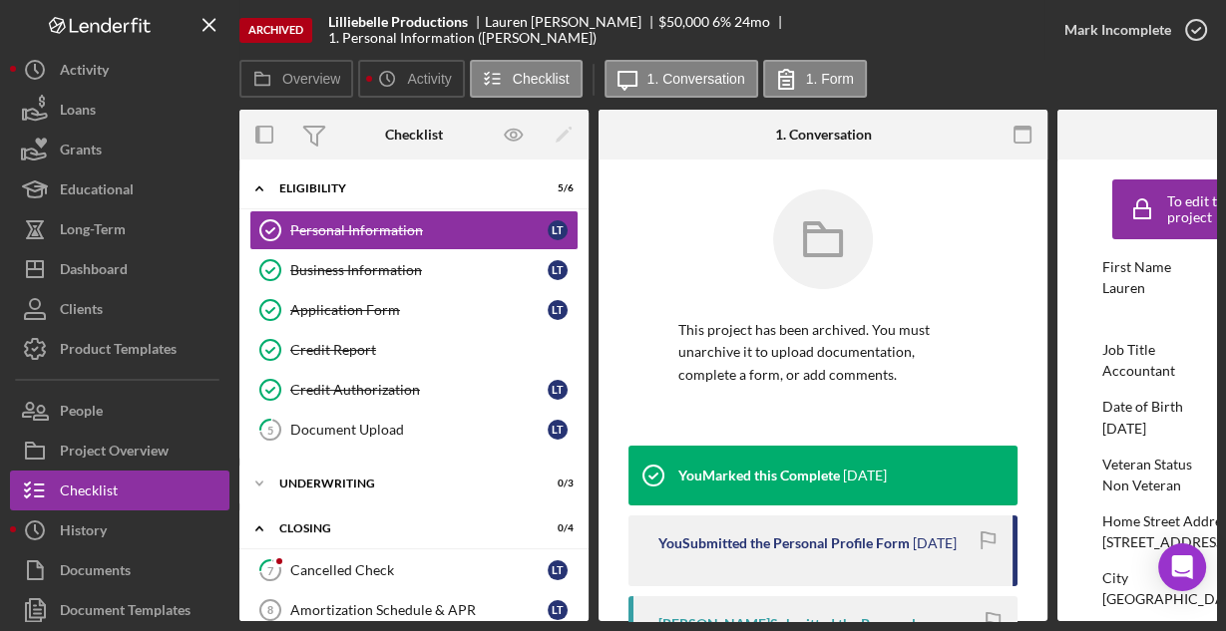
drag, startPoint x: 654, startPoint y: 72, endPoint x: 678, endPoint y: 49, distance: 33.1
click at [655, 72] on label "1. Conversation" at bounding box center [696, 79] width 98 height 16
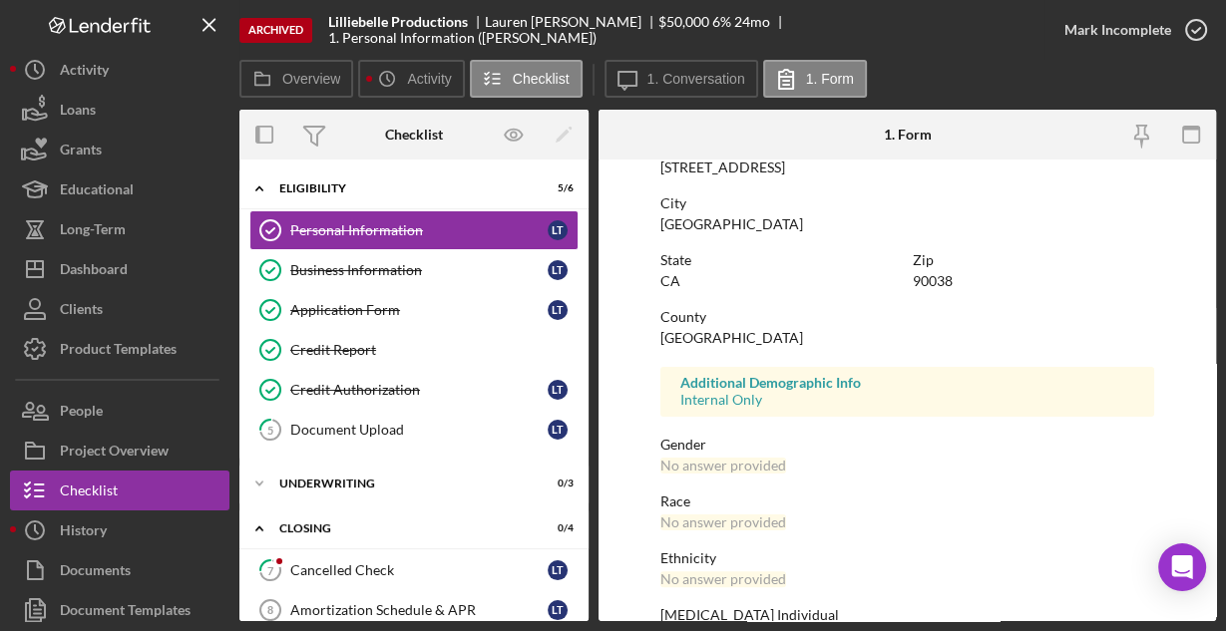
scroll to position [470, 0]
